Goal: Transaction & Acquisition: Purchase product/service

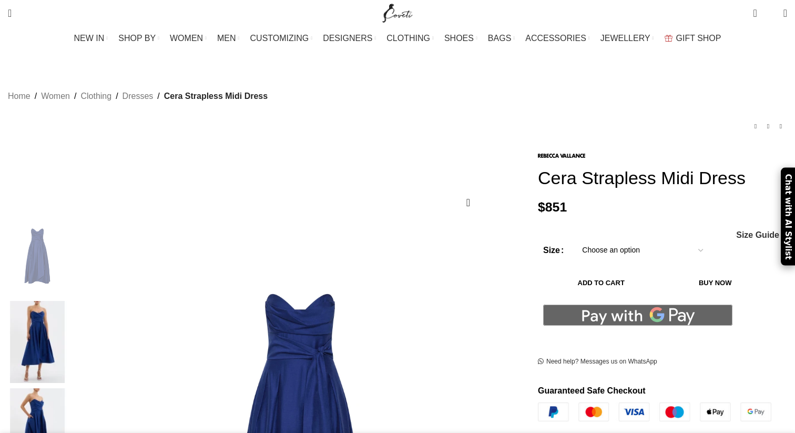
click at [642, 248] on select "Choose an option 4 UK 6 UK 8 UK 10 UK 12 UK 14 UK 16 UK" at bounding box center [642, 250] width 137 height 22
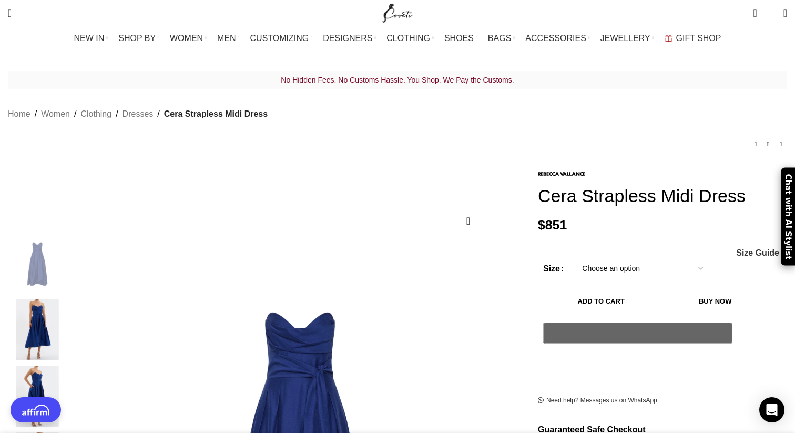
click at [574, 260] on select "Choose an option 4 UK 6 UK 8 UK 10 UK 12 UK 14 UK 16 UK" at bounding box center [642, 268] width 137 height 22
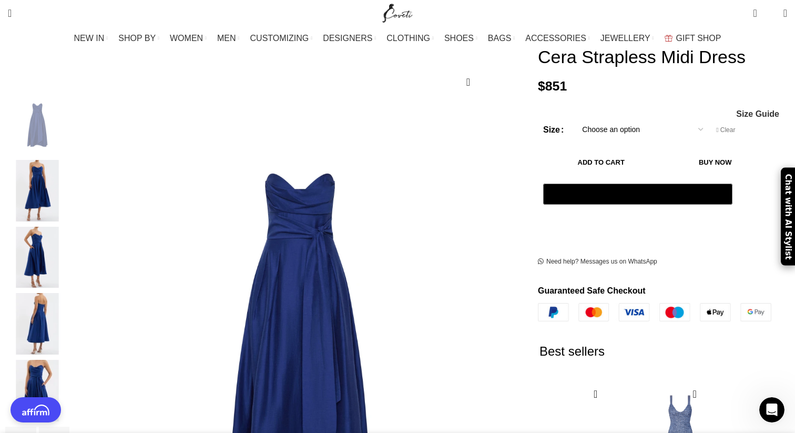
scroll to position [0, 221]
click at [608, 137] on select "Choose an option 4 UK 6 UK 8 UK 10 UK 12 UK 14 UK 16 UK" at bounding box center [642, 129] width 137 height 22
click at [574, 121] on select "Choose an option 4 UK 6 UK 8 UK 10 UK 12 UK 14 UK 16 UK" at bounding box center [642, 129] width 137 height 22
select select "6-uk"
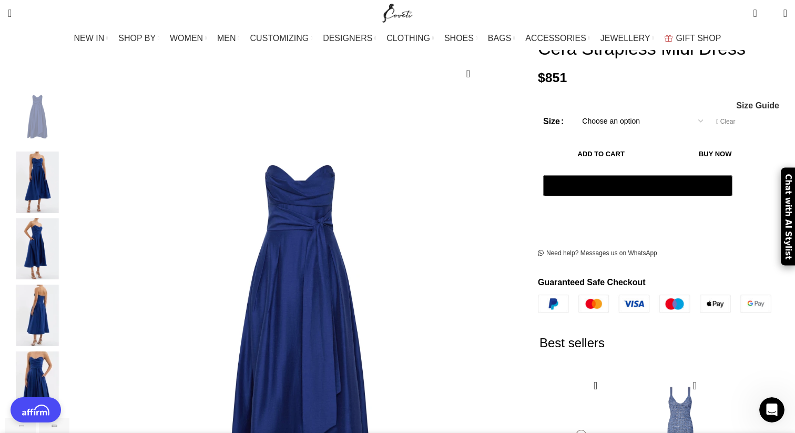
scroll to position [193, 0]
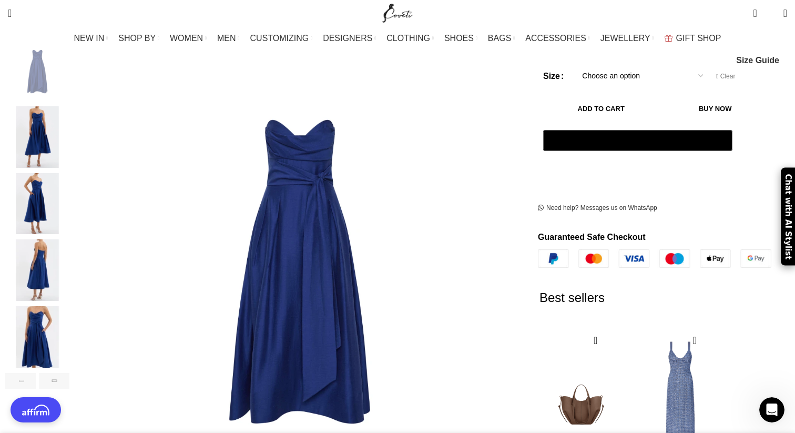
click at [623, 108] on button "Add to cart" at bounding box center [601, 108] width 116 height 22
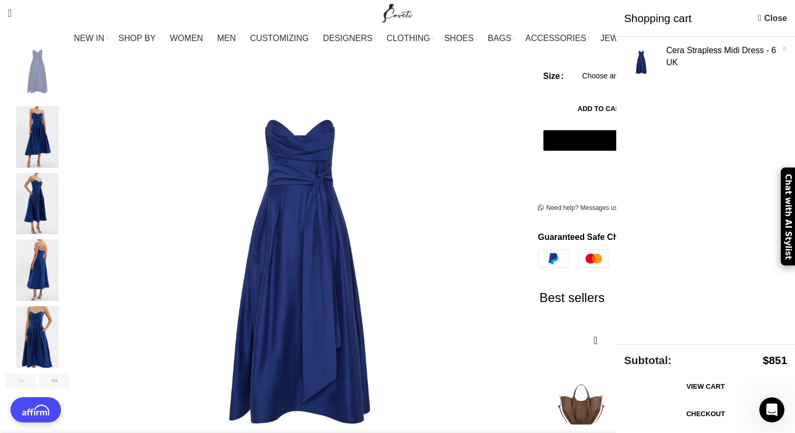
click at [674, 388] on link "View cart" at bounding box center [705, 386] width 163 height 22
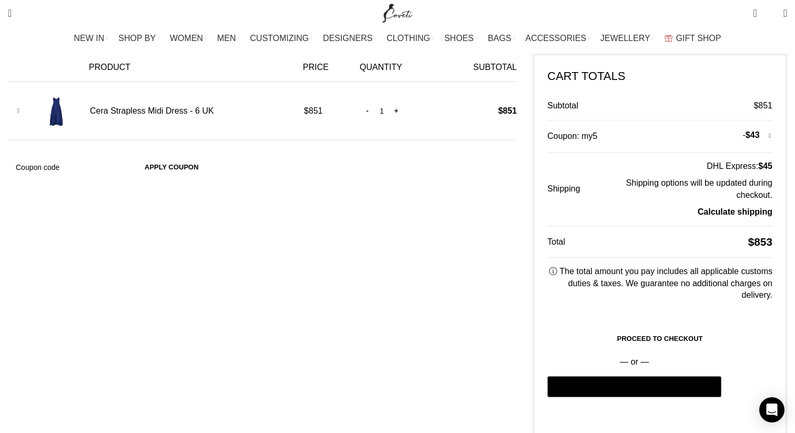
scroll to position [208, 0]
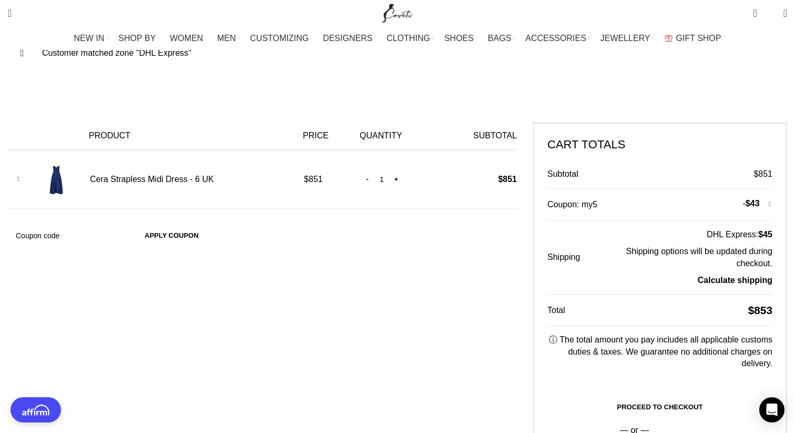
scroll to position [0, 110]
click at [664, 396] on link "Proceed to checkout" at bounding box center [659, 407] width 225 height 22
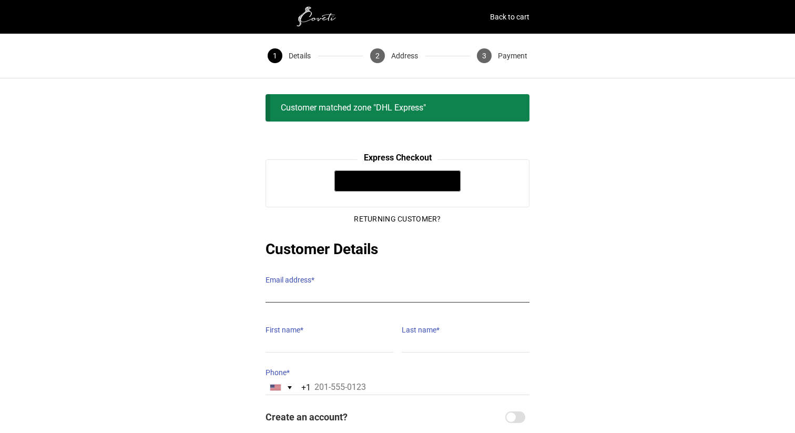
click at [334, 291] on input "Email address *" at bounding box center [397, 294] width 264 height 15
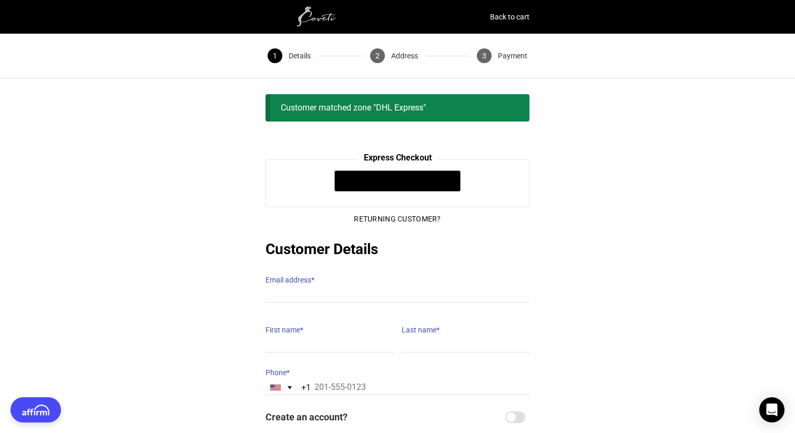
click at [211, 352] on div "Express Checkout OR Returning Customer? Customer Details Email address * Email …" at bounding box center [397, 315] width 795 height 313
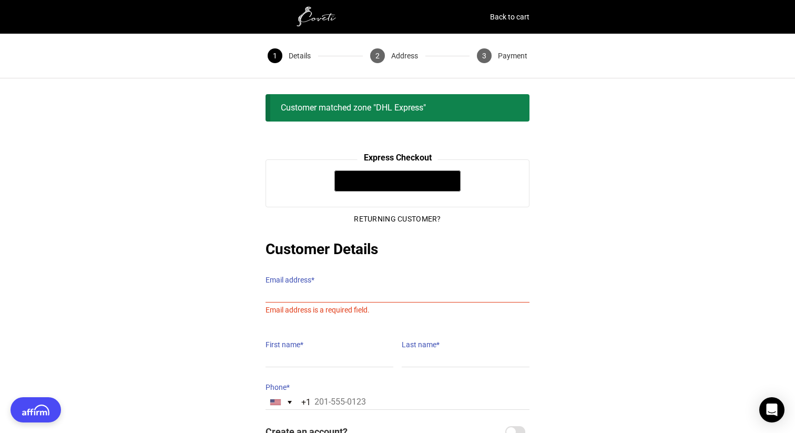
click at [317, 17] on img at bounding box center [317, 16] width 105 height 21
